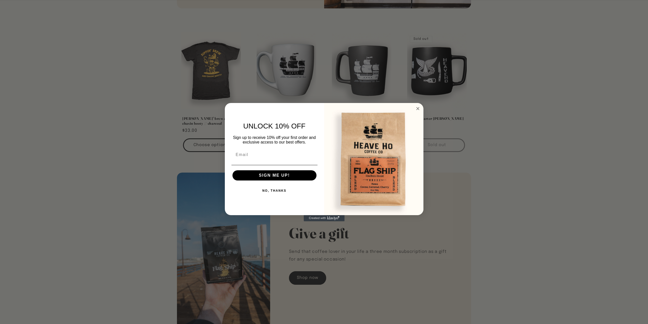
scroll to position [849, 0]
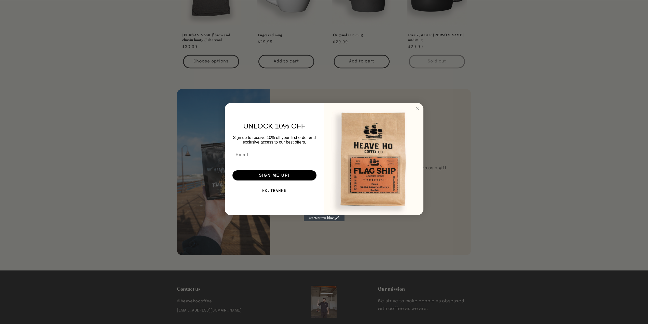
click at [275, 192] on button "NO, THANKS" at bounding box center [275, 190] width 86 height 10
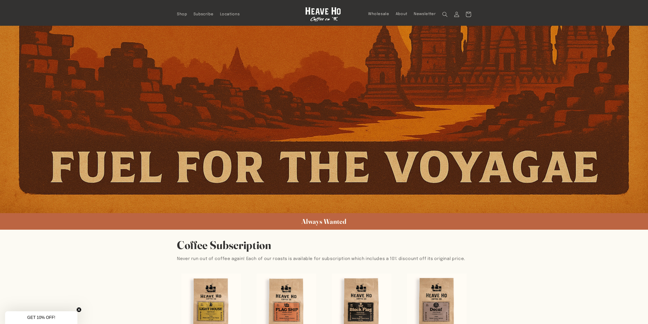
scroll to position [242, 0]
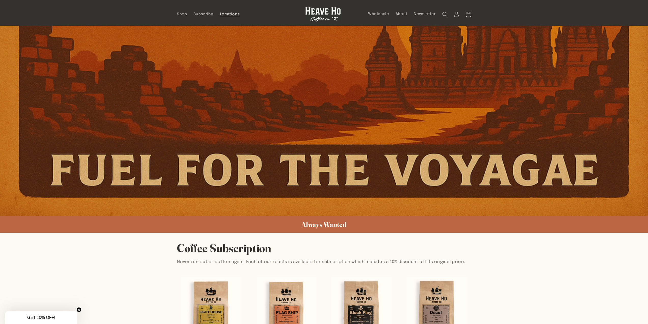
click at [230, 15] on span "Locations" at bounding box center [230, 14] width 20 height 5
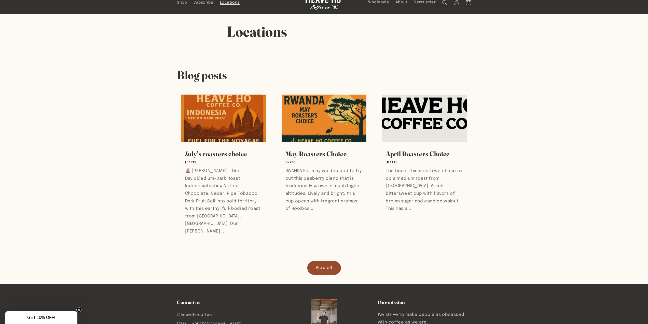
scroll to position [90, 0]
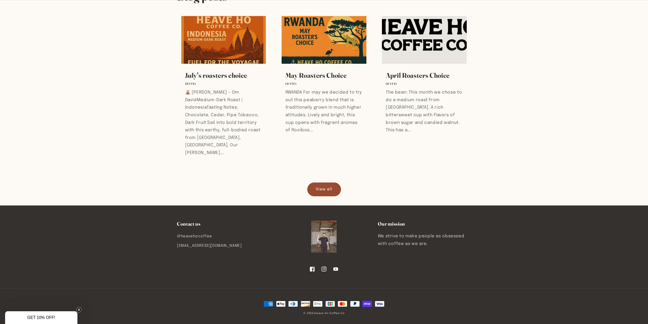
click at [324, 267] on icon at bounding box center [324, 269] width 5 height 5
